Goal: Register for event/course

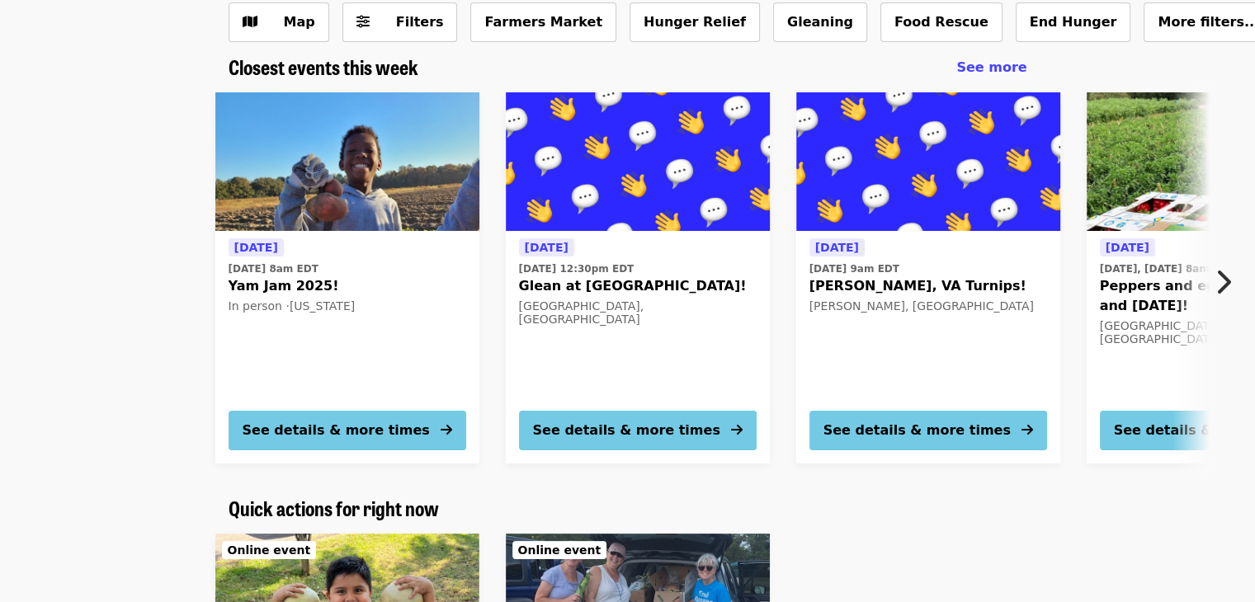
scroll to position [186, 0]
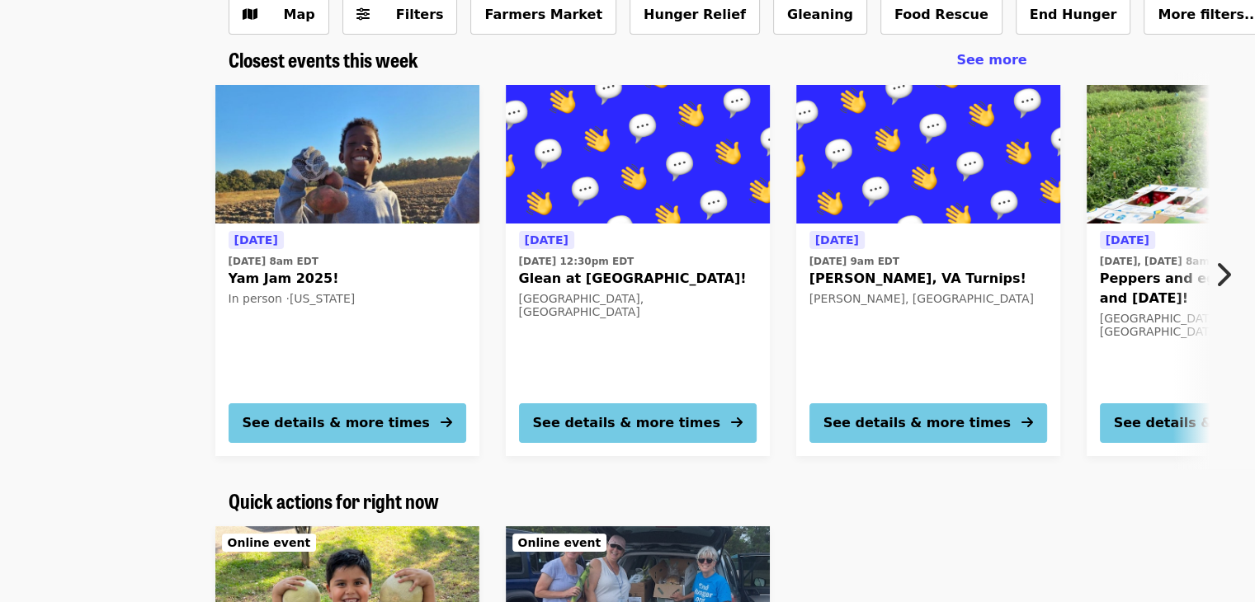
click at [403, 207] on img at bounding box center [347, 154] width 264 height 139
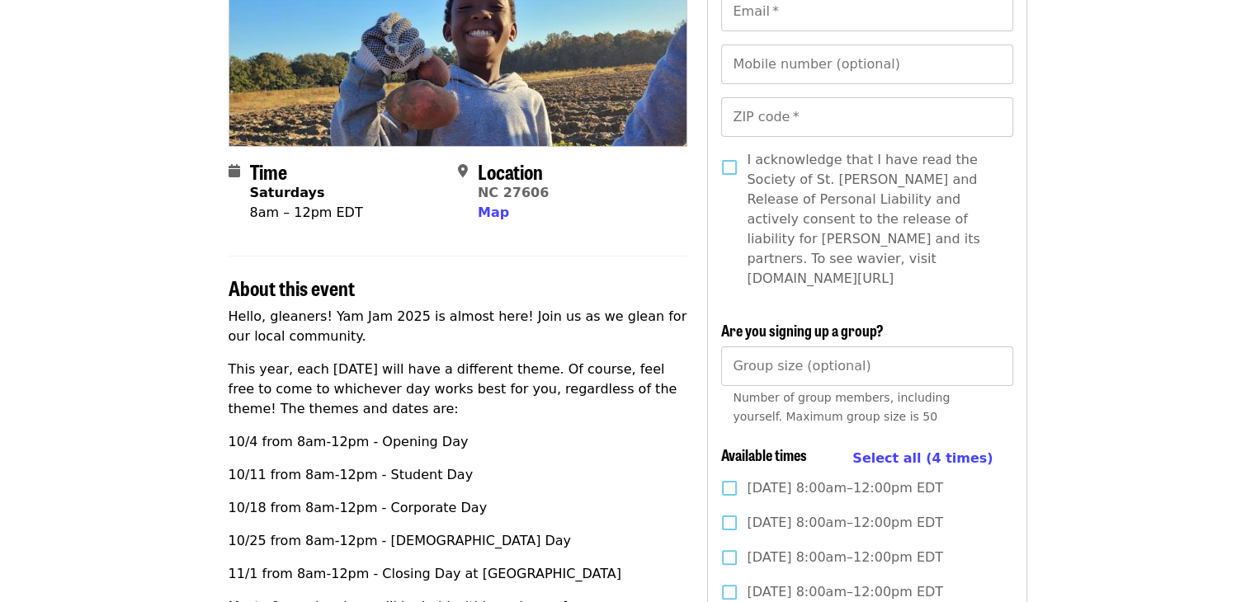
scroll to position [281, 0]
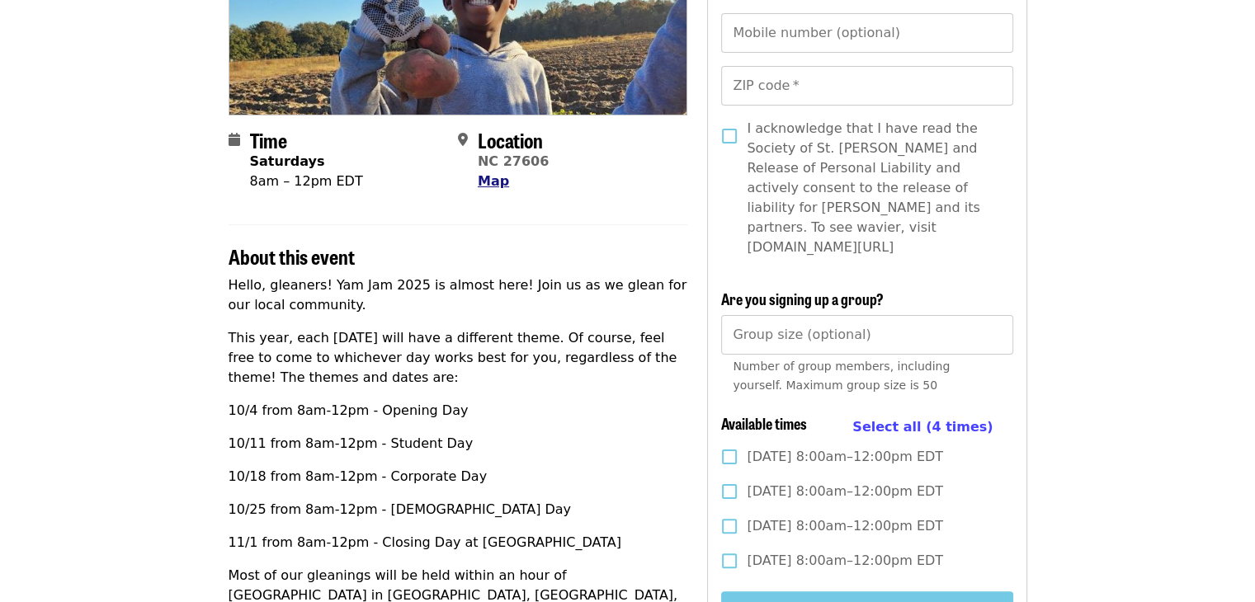
click at [496, 182] on span "Map" at bounding box center [493, 181] width 31 height 16
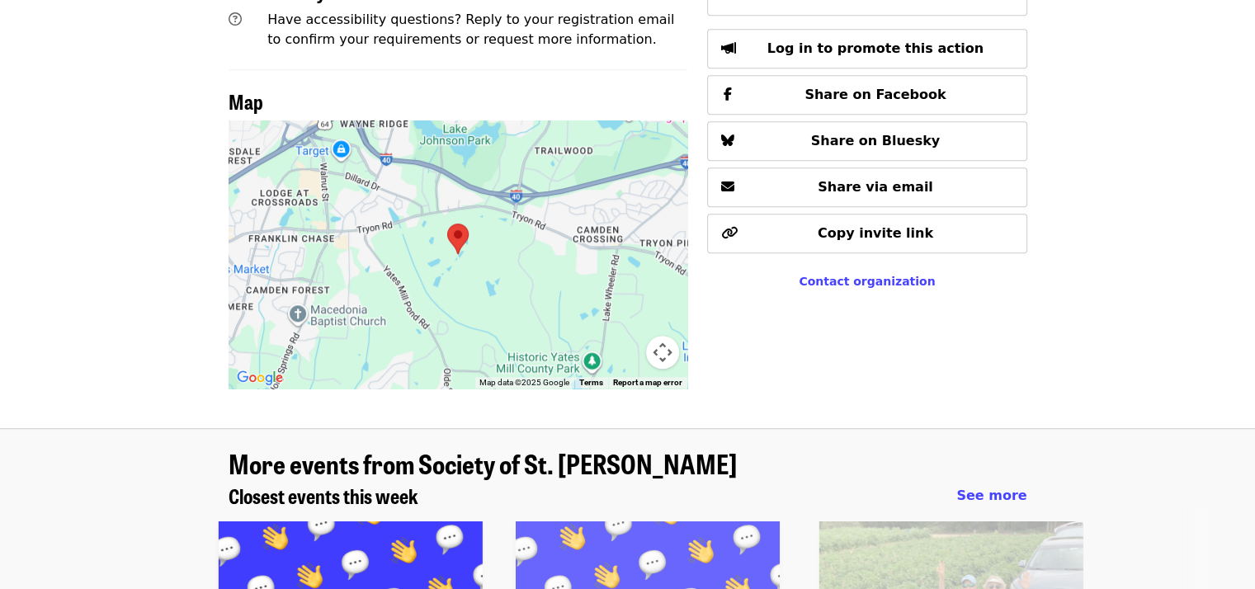
scroll to position [1135, 0]
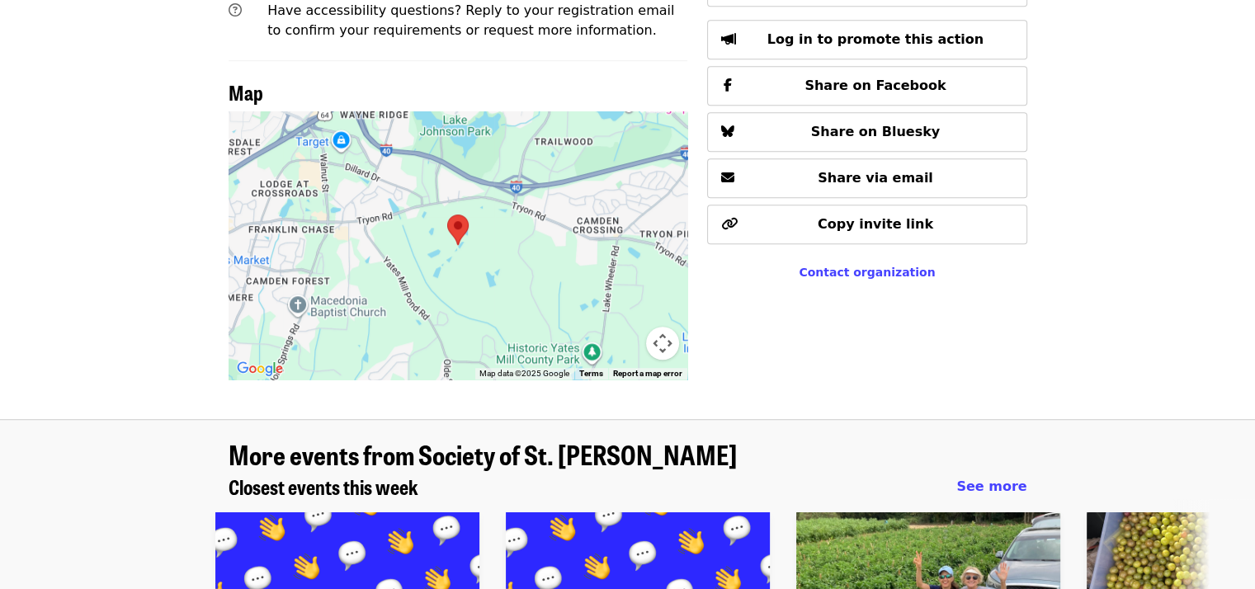
click at [462, 215] on img at bounding box center [457, 230] width 21 height 31
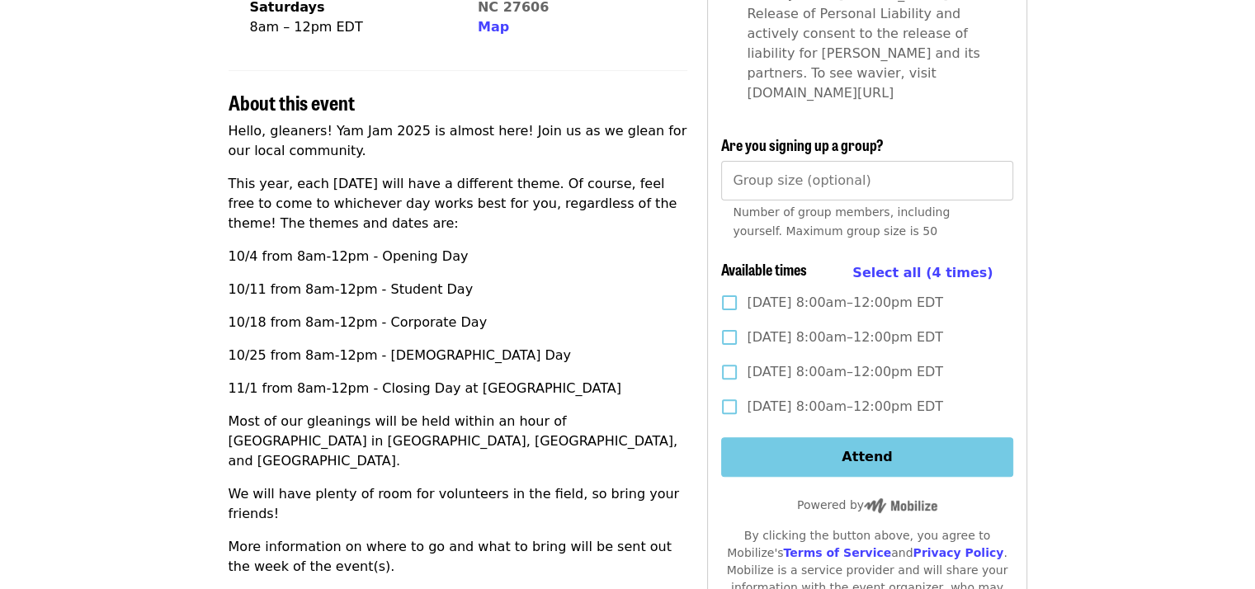
scroll to position [426, 0]
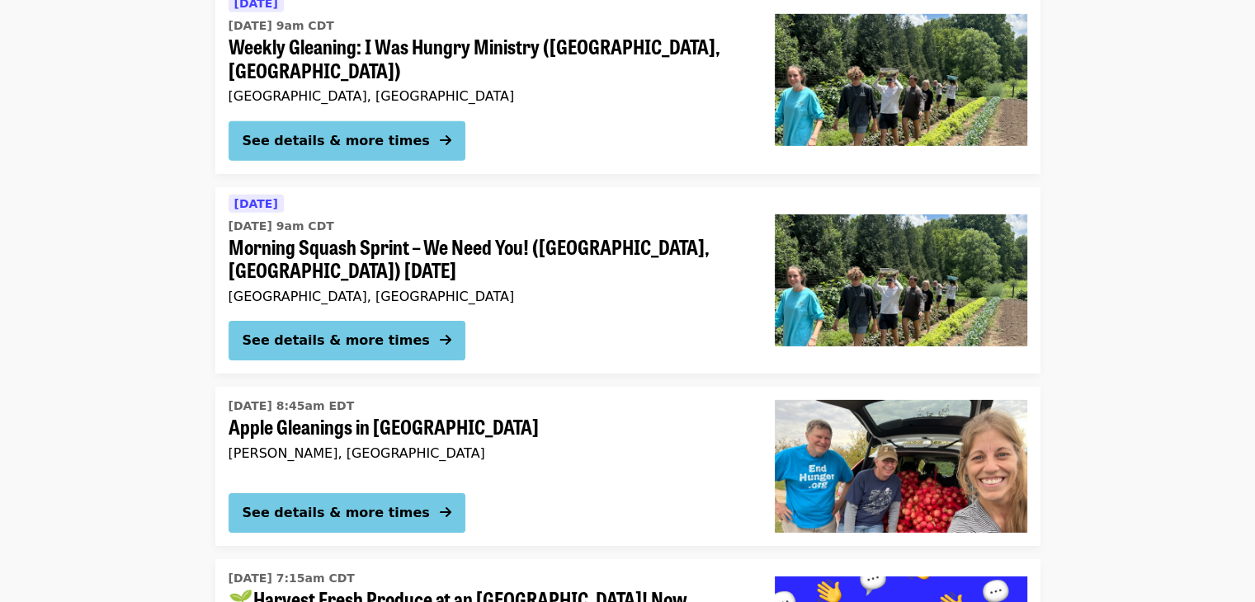
scroll to position [5255, 0]
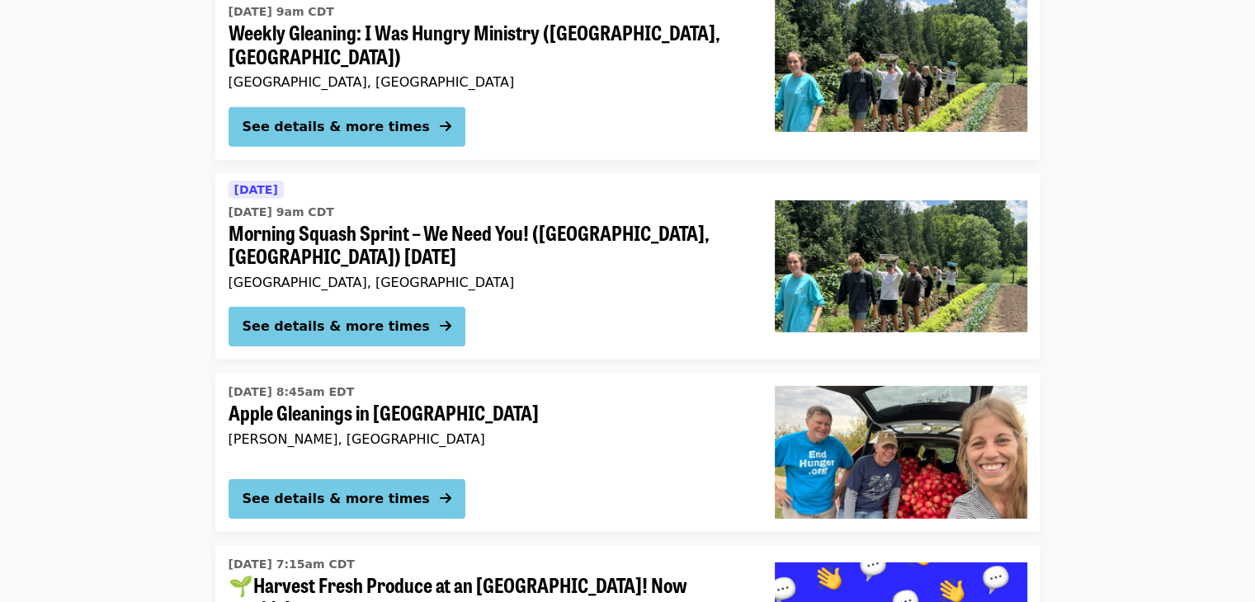
click at [561, 307] on div "See details & more times" at bounding box center [489, 330] width 520 height 46
